Goal: Information Seeking & Learning: Learn about a topic

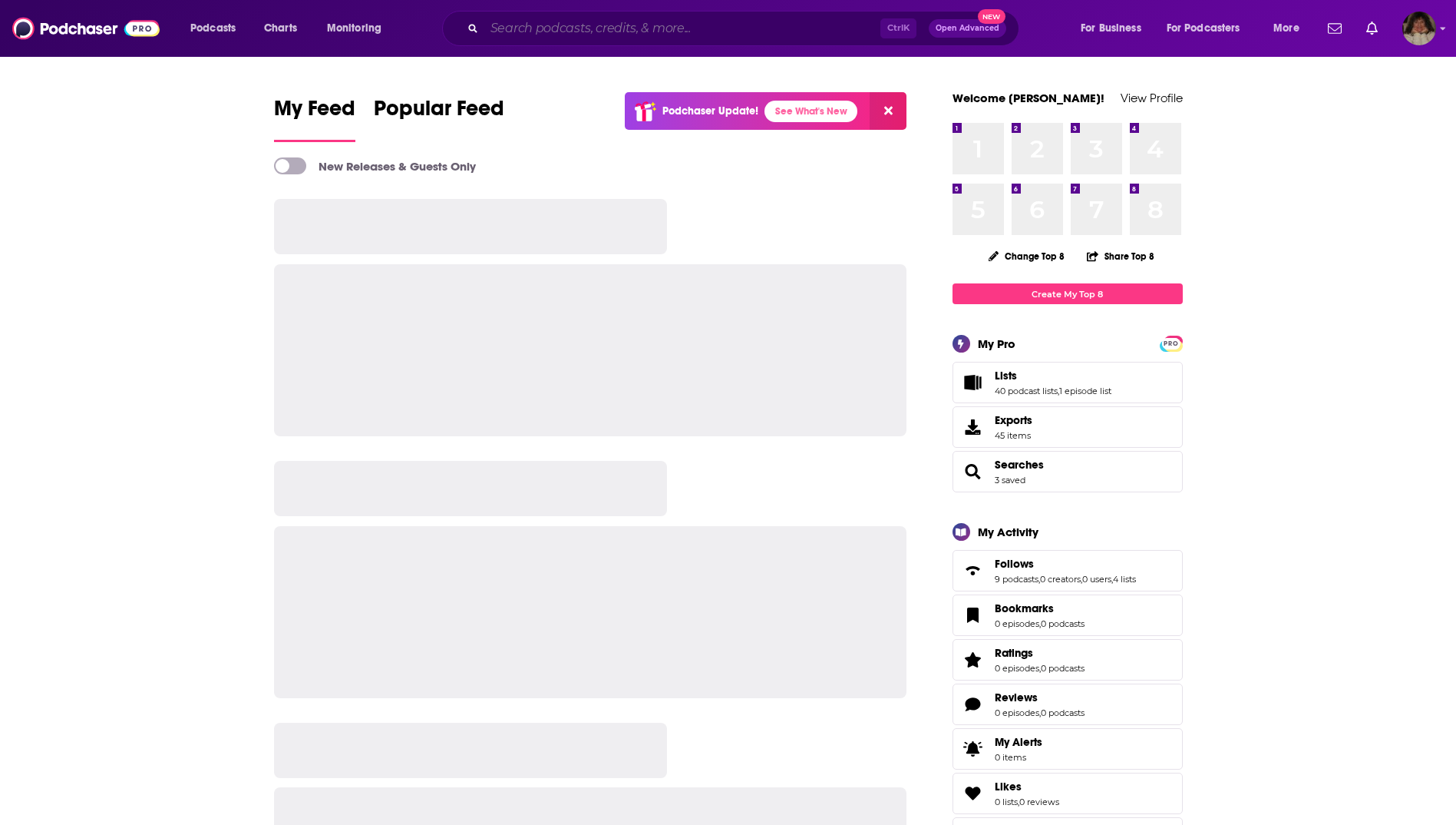
click at [545, 30] on input "Search podcasts, credits, & more..." at bounding box center [682, 28] width 396 height 24
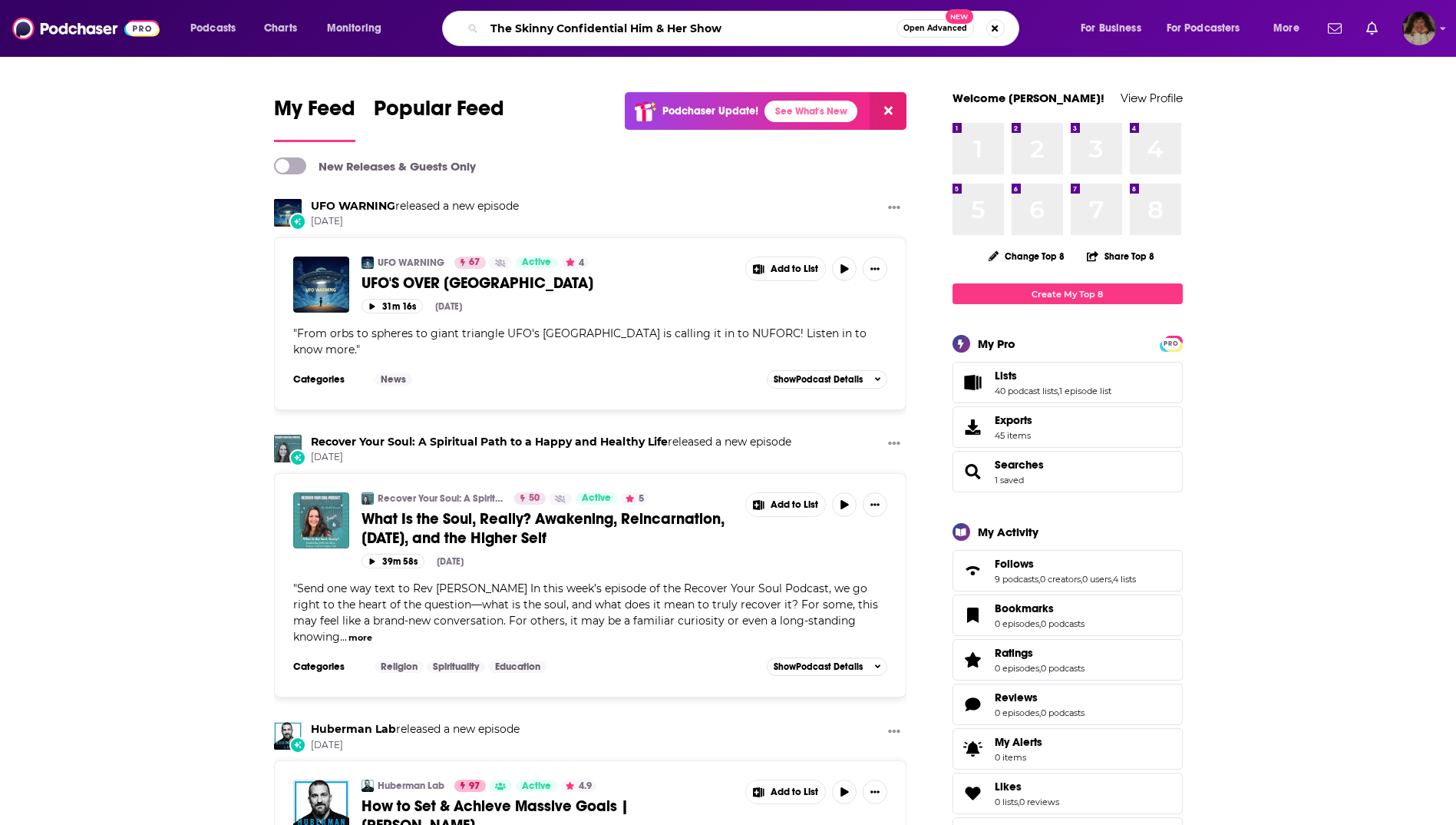
type input "The Skinny Confidential Him & Her Show"
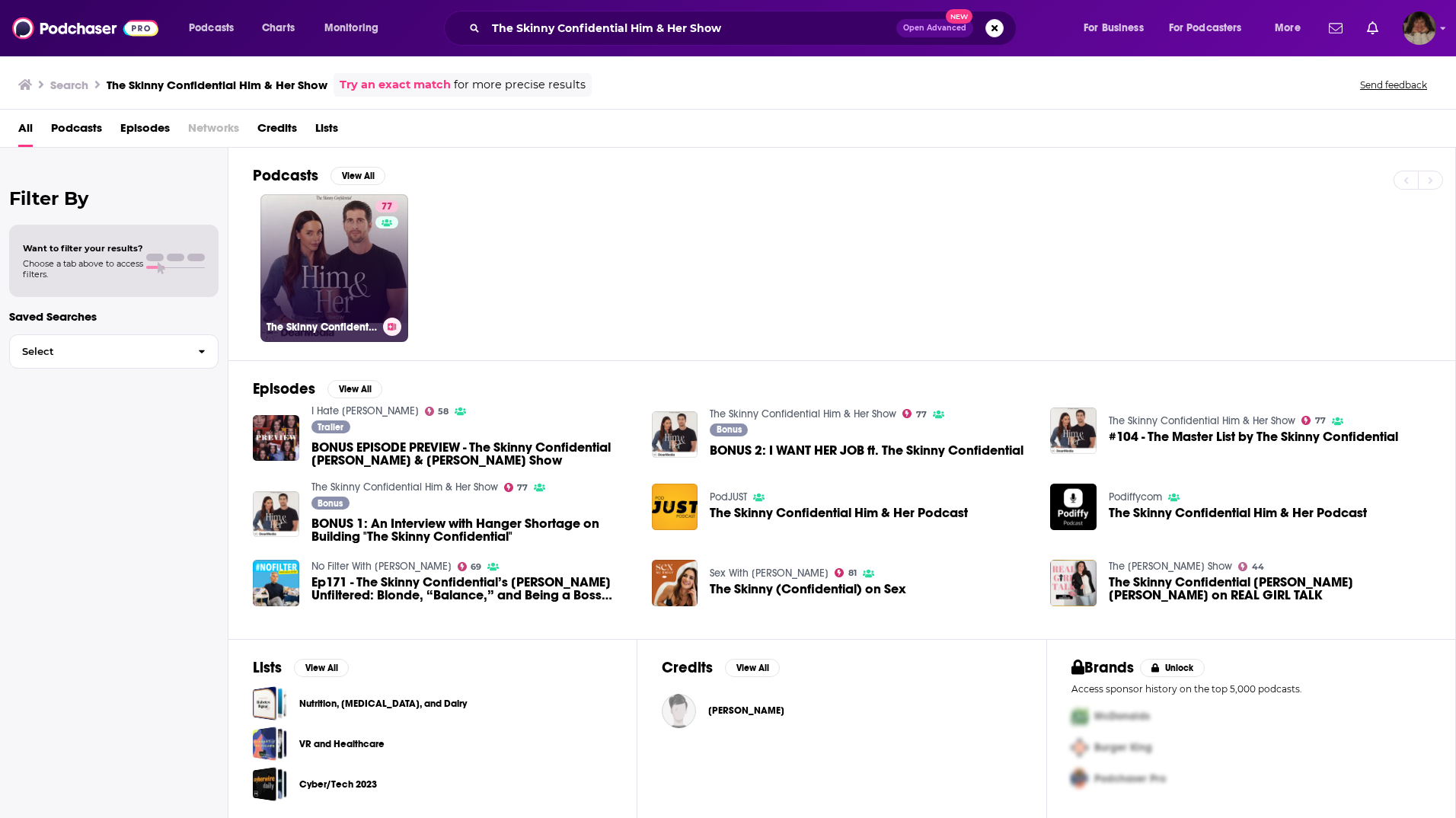
click at [345, 262] on link "77 The Skinny Confidential Him & Her Show" at bounding box center [334, 268] width 148 height 148
